Goal: Information Seeking & Learning: Learn about a topic

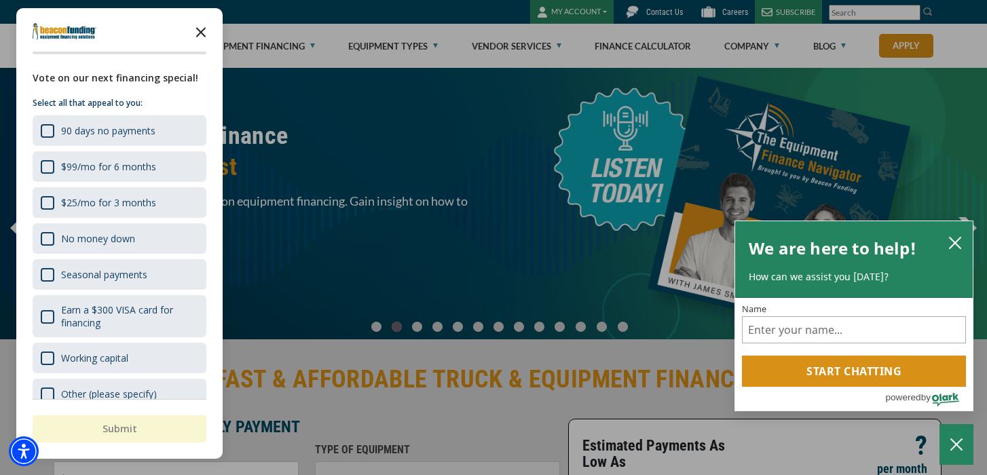
click at [197, 31] on icon "Close the survey" at bounding box center [200, 31] width 27 height 27
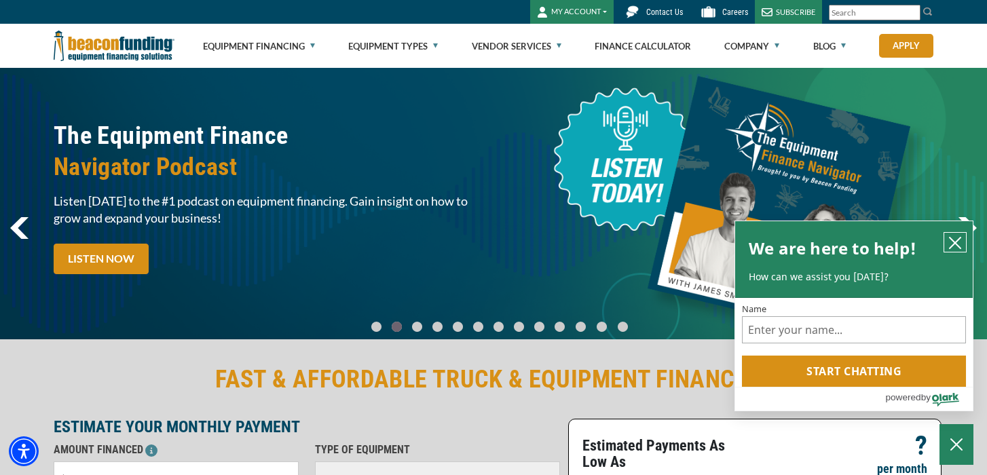
click at [956, 241] on icon "close chatbox" at bounding box center [954, 243] width 11 height 11
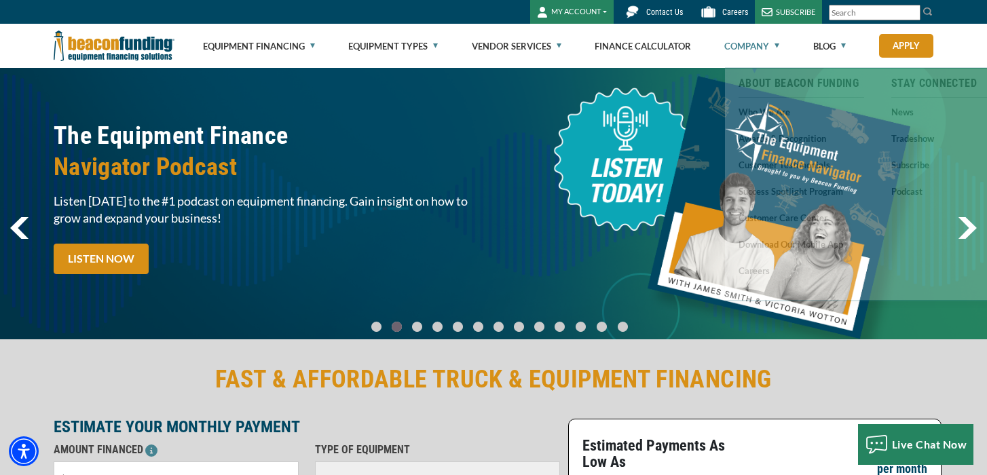
click at [759, 45] on link "Company" at bounding box center [751, 45] width 55 height 43
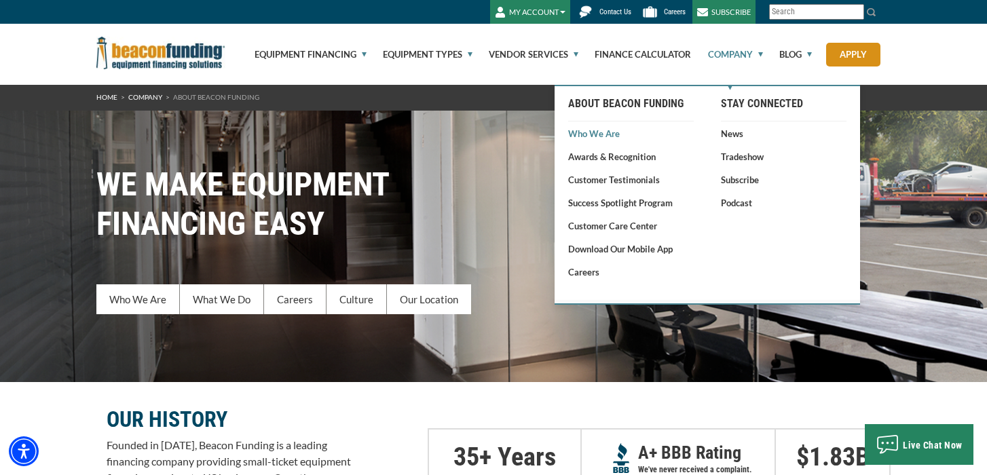
click at [607, 134] on link "Who We Are" at bounding box center [631, 134] width 126 height 14
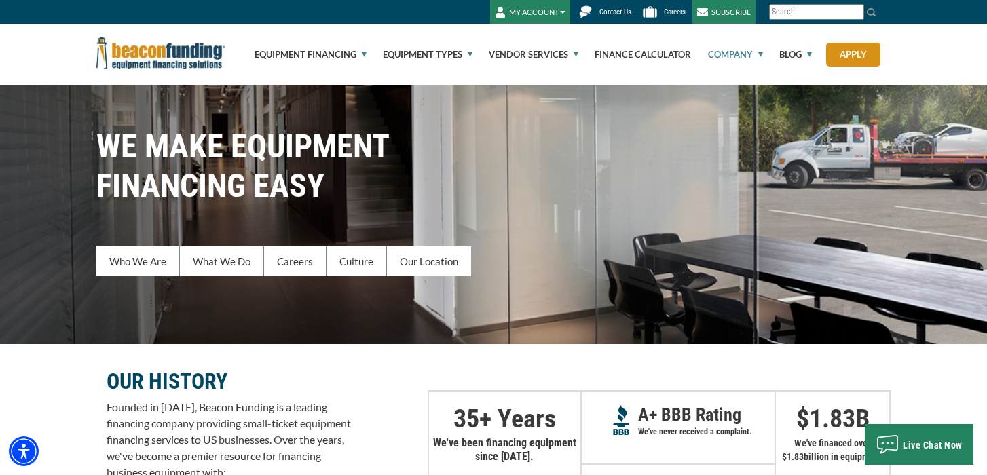
scroll to position [42, 0]
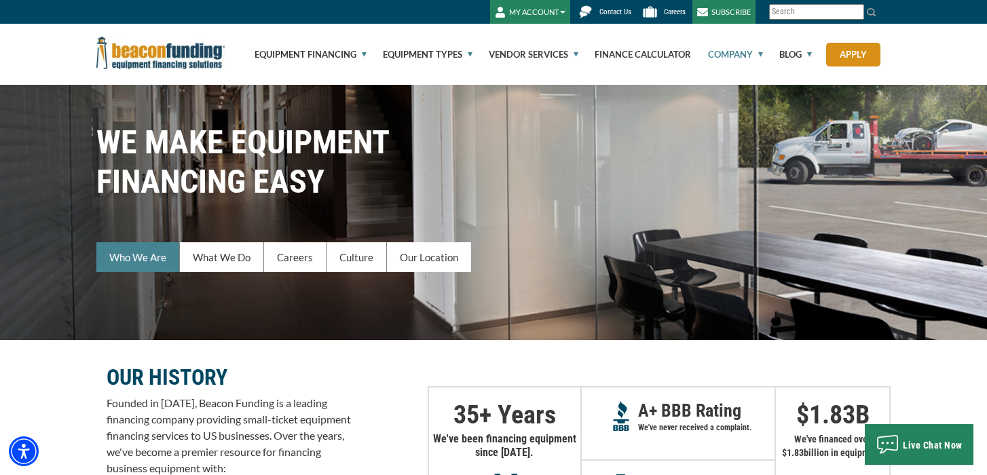
click at [122, 259] on link "Who We Are" at bounding box center [137, 257] width 83 height 30
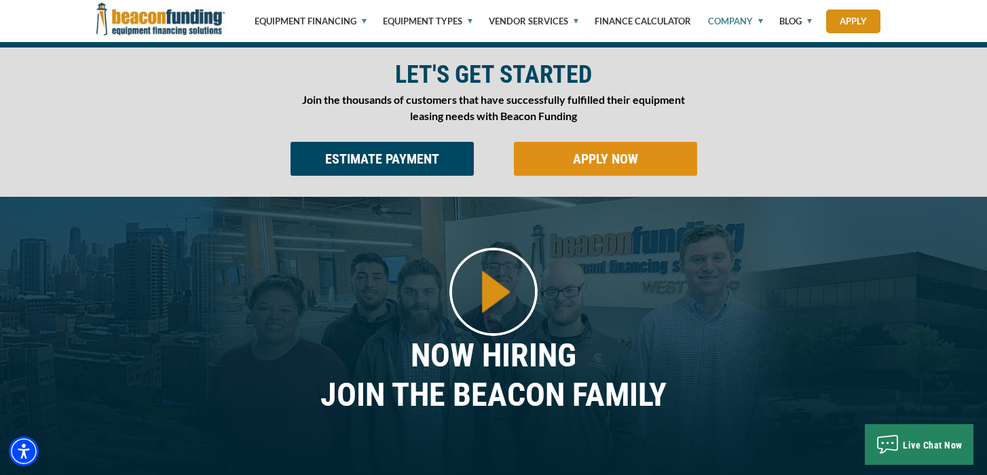
scroll to position [797, 0]
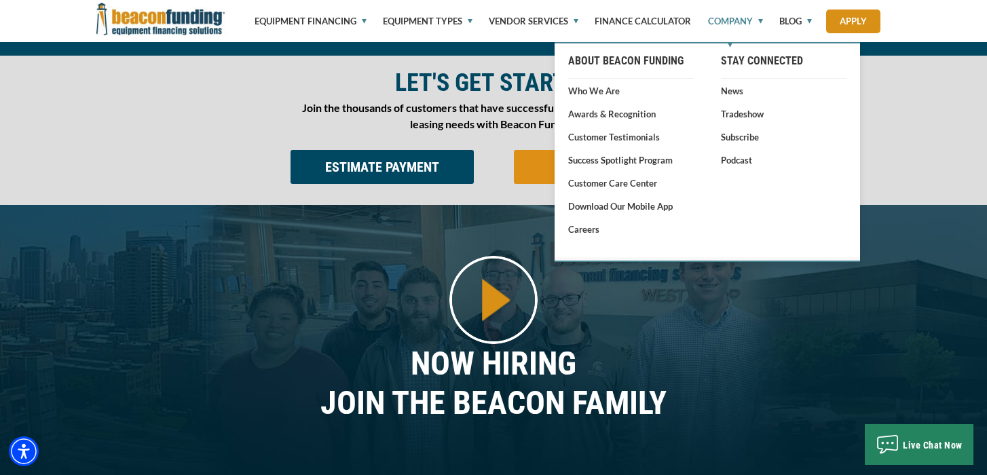
click at [748, 20] on link "Company" at bounding box center [727, 21] width 71 height 42
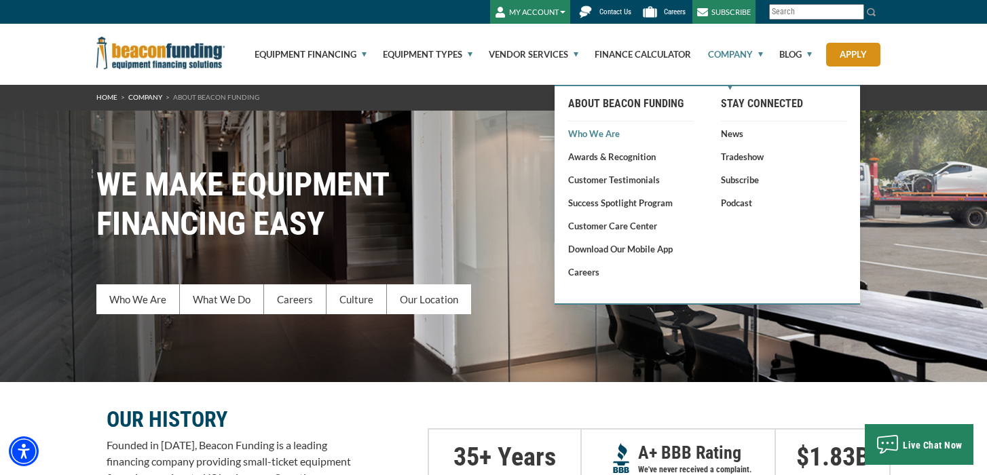
click at [609, 136] on link "Who We Are" at bounding box center [631, 134] width 126 height 14
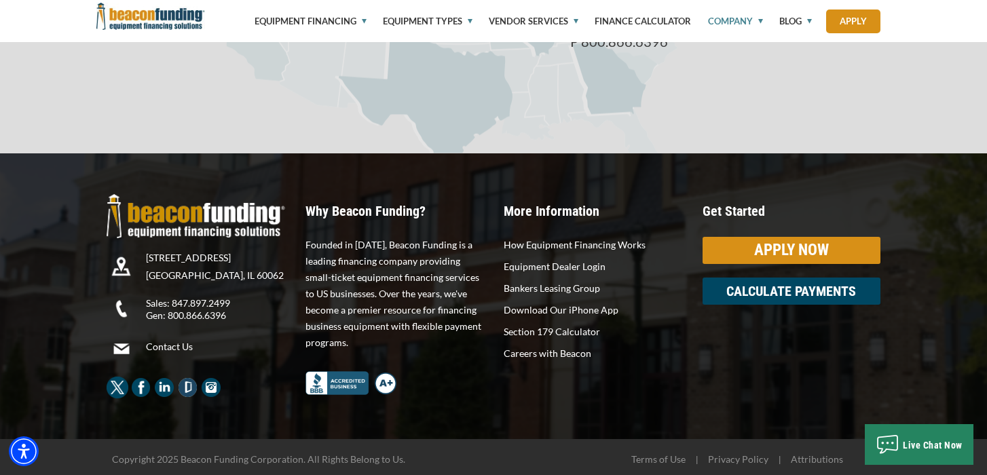
scroll to position [2540, 0]
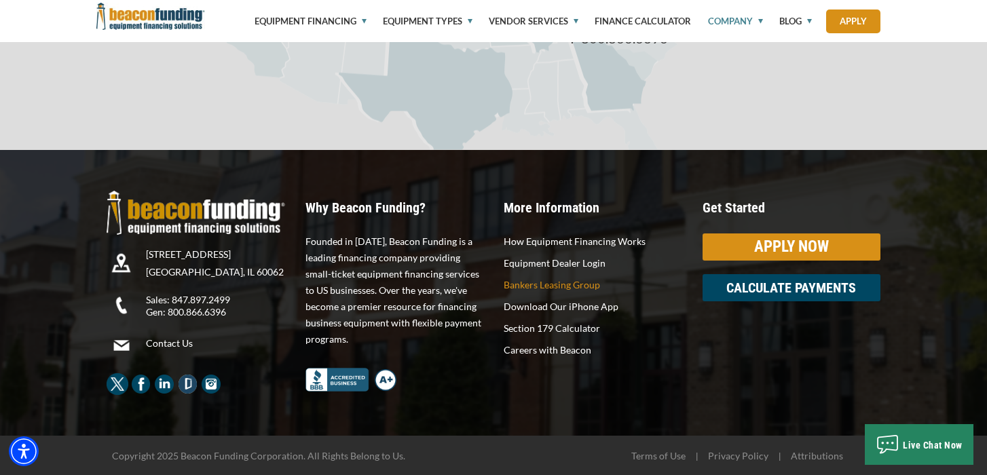
click at [554, 289] on p "Bankers Leasing Group" at bounding box center [593, 285] width 178 height 16
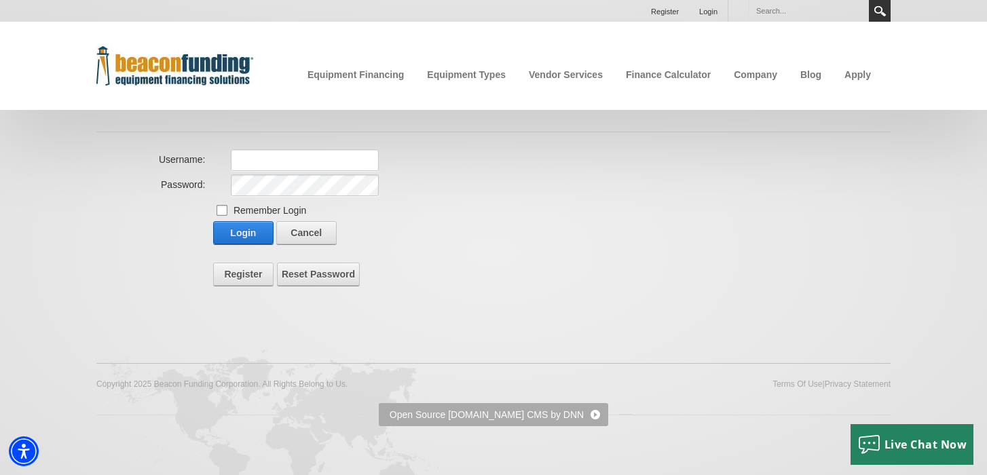
click at [203, 74] on img "Beacon Funding Corporation" at bounding box center [174, 65] width 157 height 39
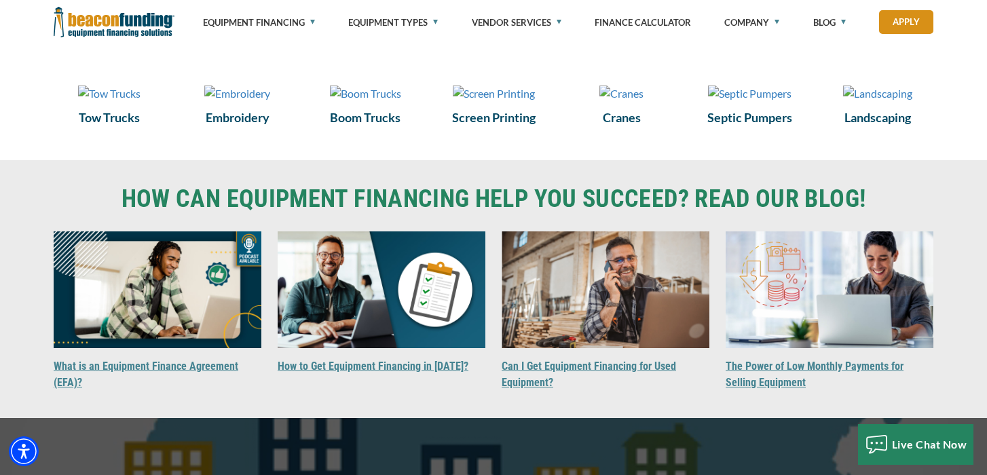
scroll to position [1046, 0]
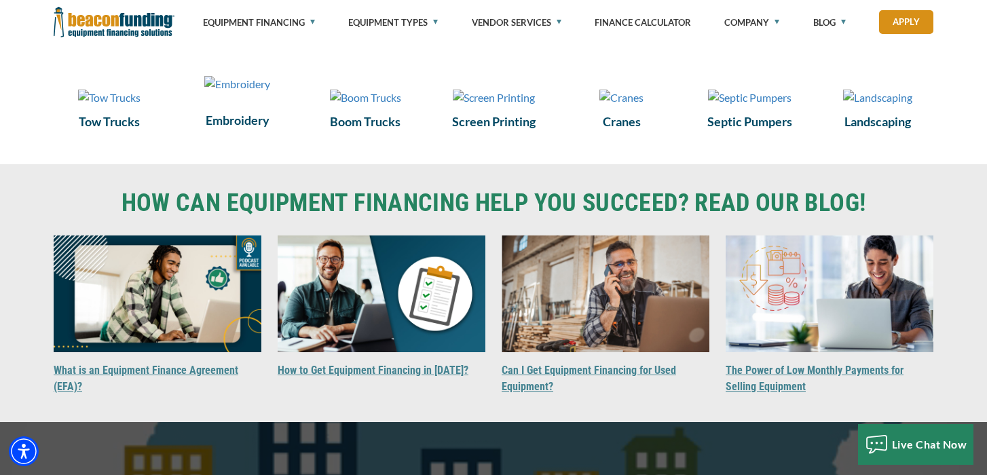
click at [241, 137] on div "Embroidery" at bounding box center [238, 102] width 128 height 69
